Goal: Information Seeking & Learning: Learn about a topic

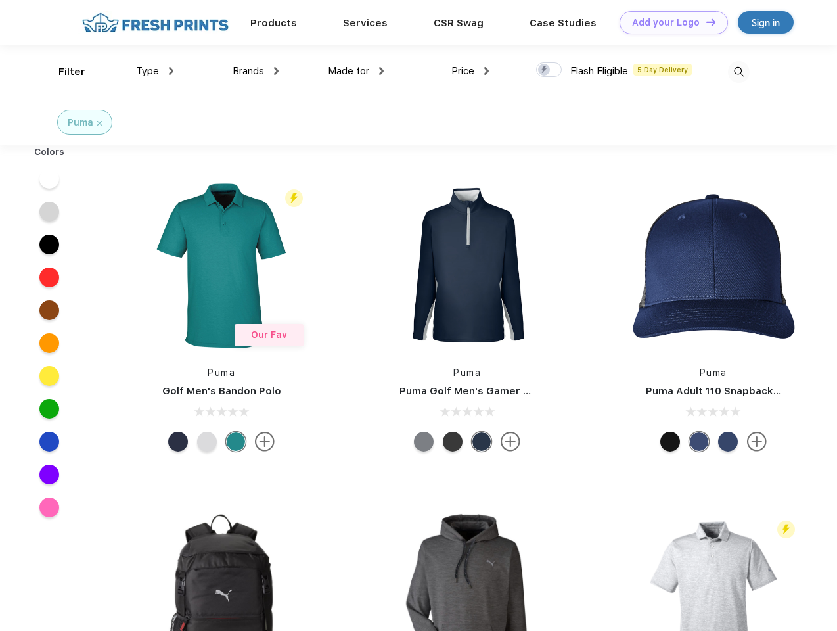
scroll to position [1, 0]
click at [669, 22] on link "Add your Logo Design Tool" at bounding box center [673, 22] width 108 height 23
click at [0, 0] on div "Design Tool" at bounding box center [0, 0] width 0 height 0
click at [705, 22] on link "Add your Logo Design Tool" at bounding box center [673, 22] width 108 height 23
click at [63, 72] on div "Filter" at bounding box center [71, 71] width 27 height 15
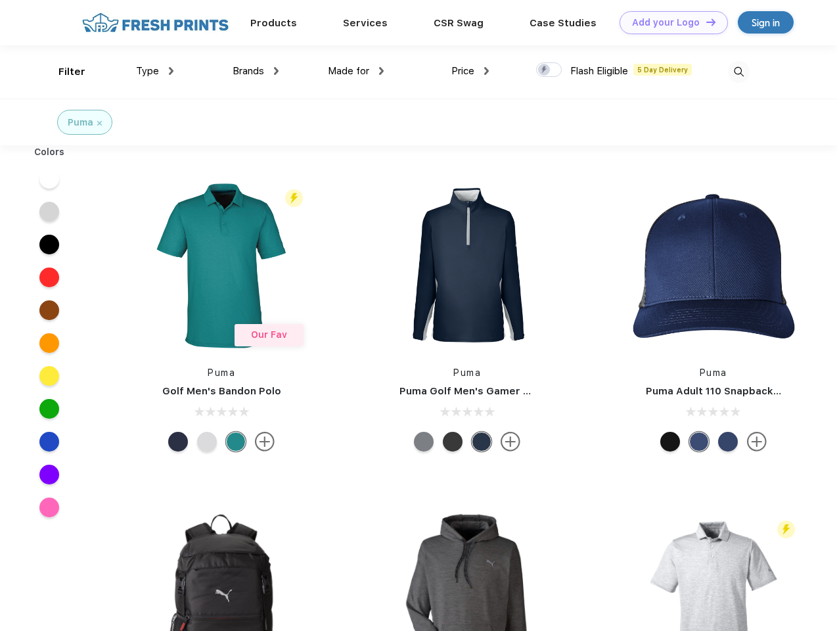
click at [155, 71] on span "Type" at bounding box center [147, 71] width 23 height 12
click at [256, 71] on span "Brands" at bounding box center [249, 71] width 32 height 12
click at [356, 71] on span "Made for" at bounding box center [348, 71] width 41 height 12
click at [470, 71] on span "Price" at bounding box center [462, 71] width 23 height 12
click at [549, 70] on div at bounding box center [549, 69] width 26 height 14
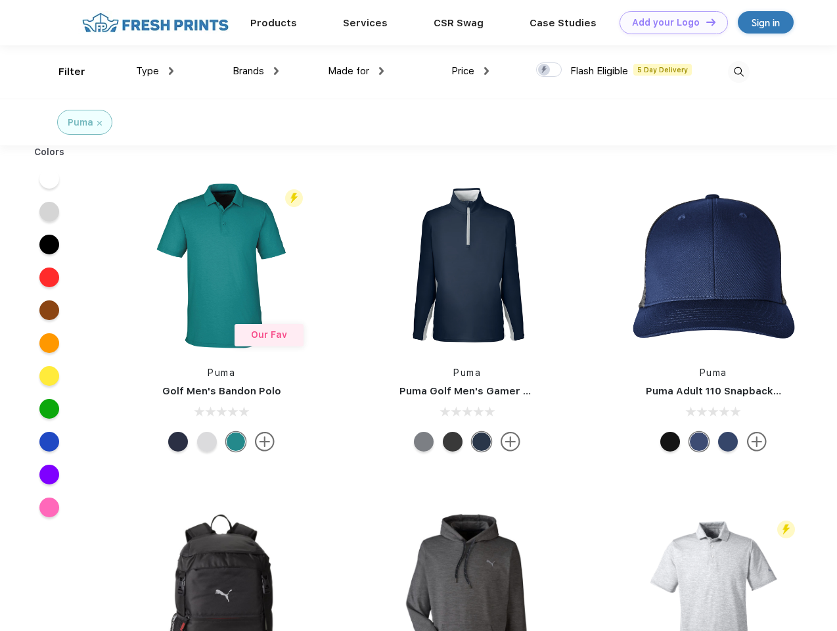
click at [545, 70] on input "checkbox" at bounding box center [540, 66] width 9 height 9
click at [738, 72] on img at bounding box center [739, 72] width 22 height 22
